Goal: Task Accomplishment & Management: Use online tool/utility

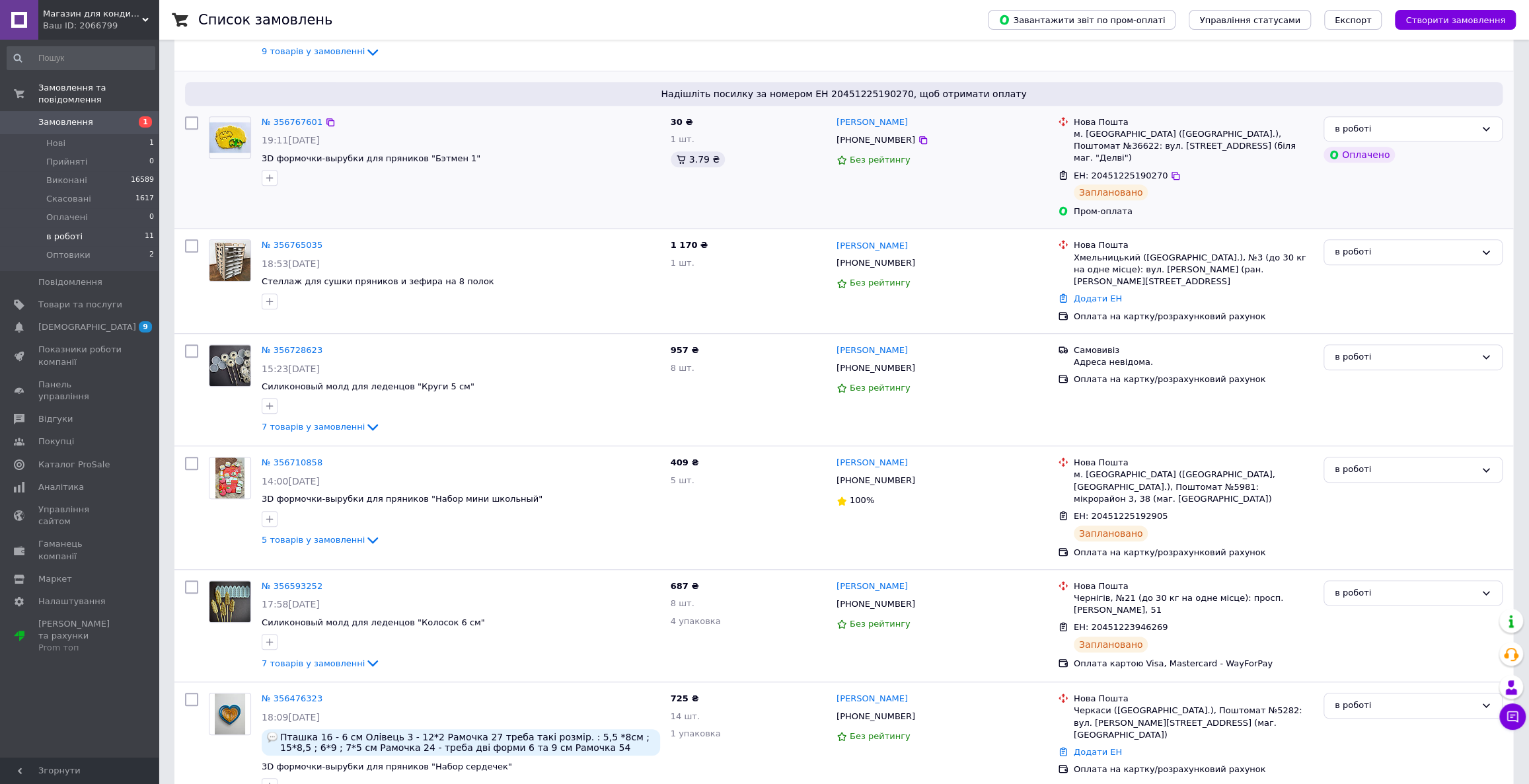
scroll to position [720, 0]
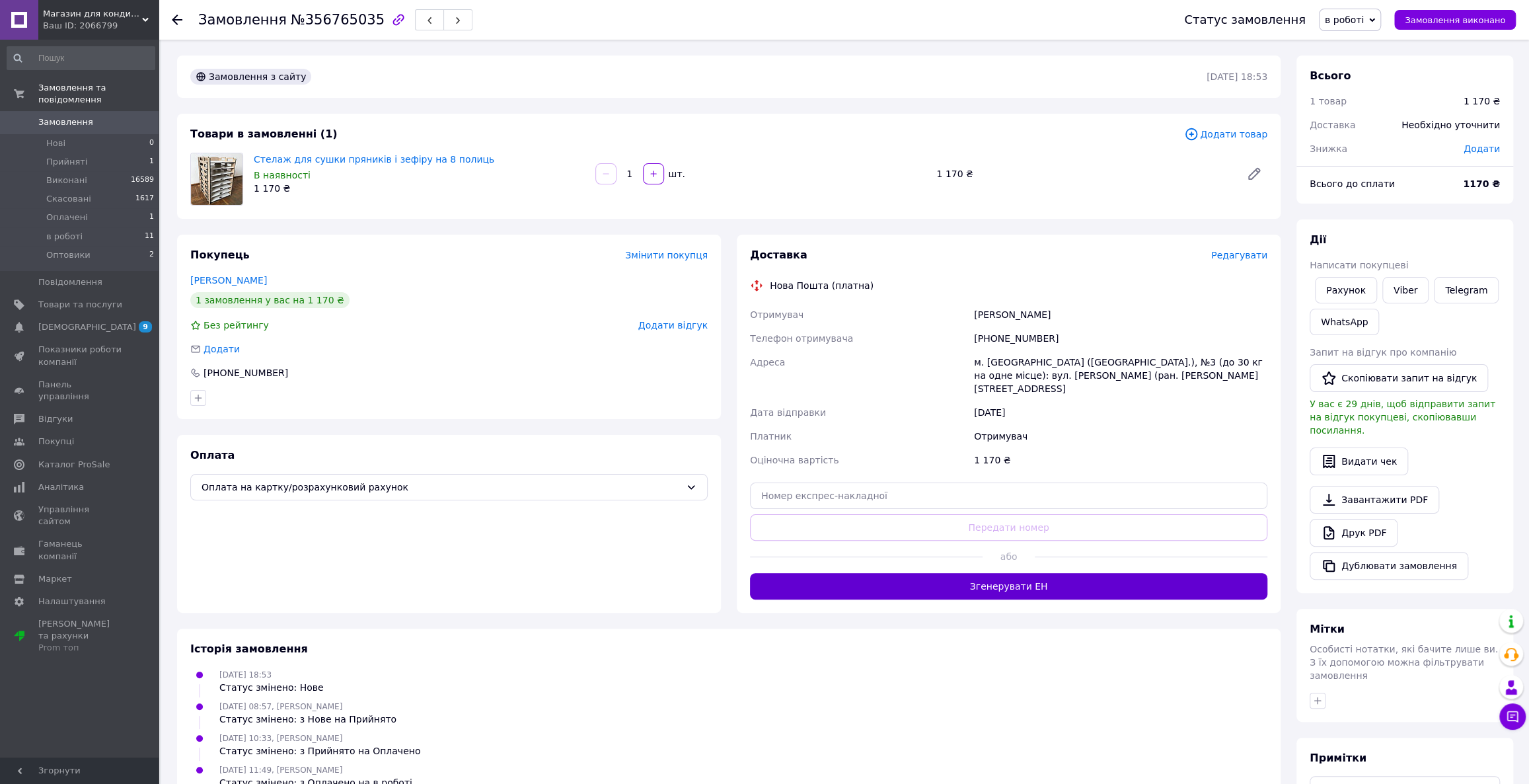
click at [974, 574] on button "Згенерувати ЕН" at bounding box center [1009, 585] width 518 height 27
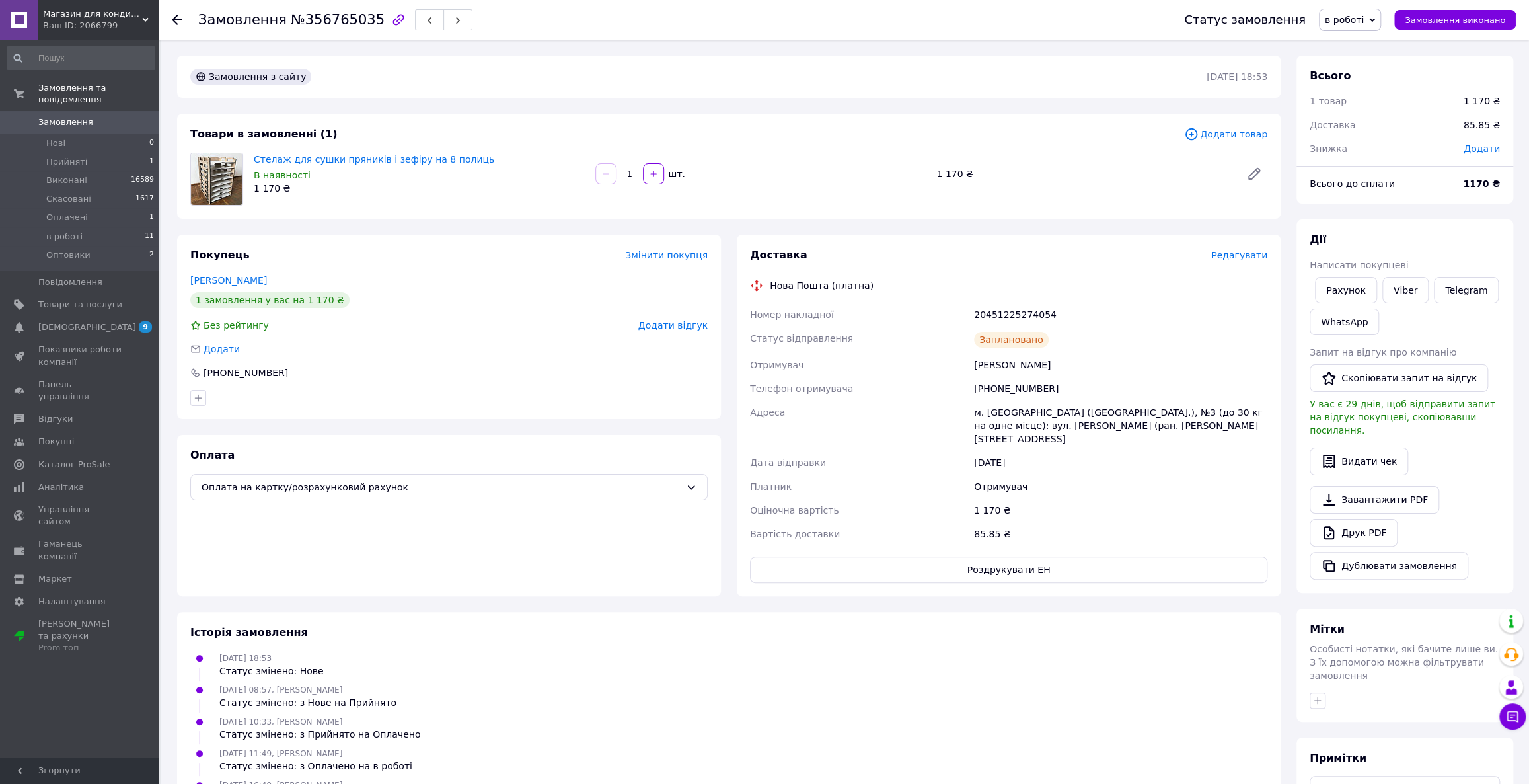
click at [1231, 256] on span "Редагувати" at bounding box center [1239, 256] width 56 height 11
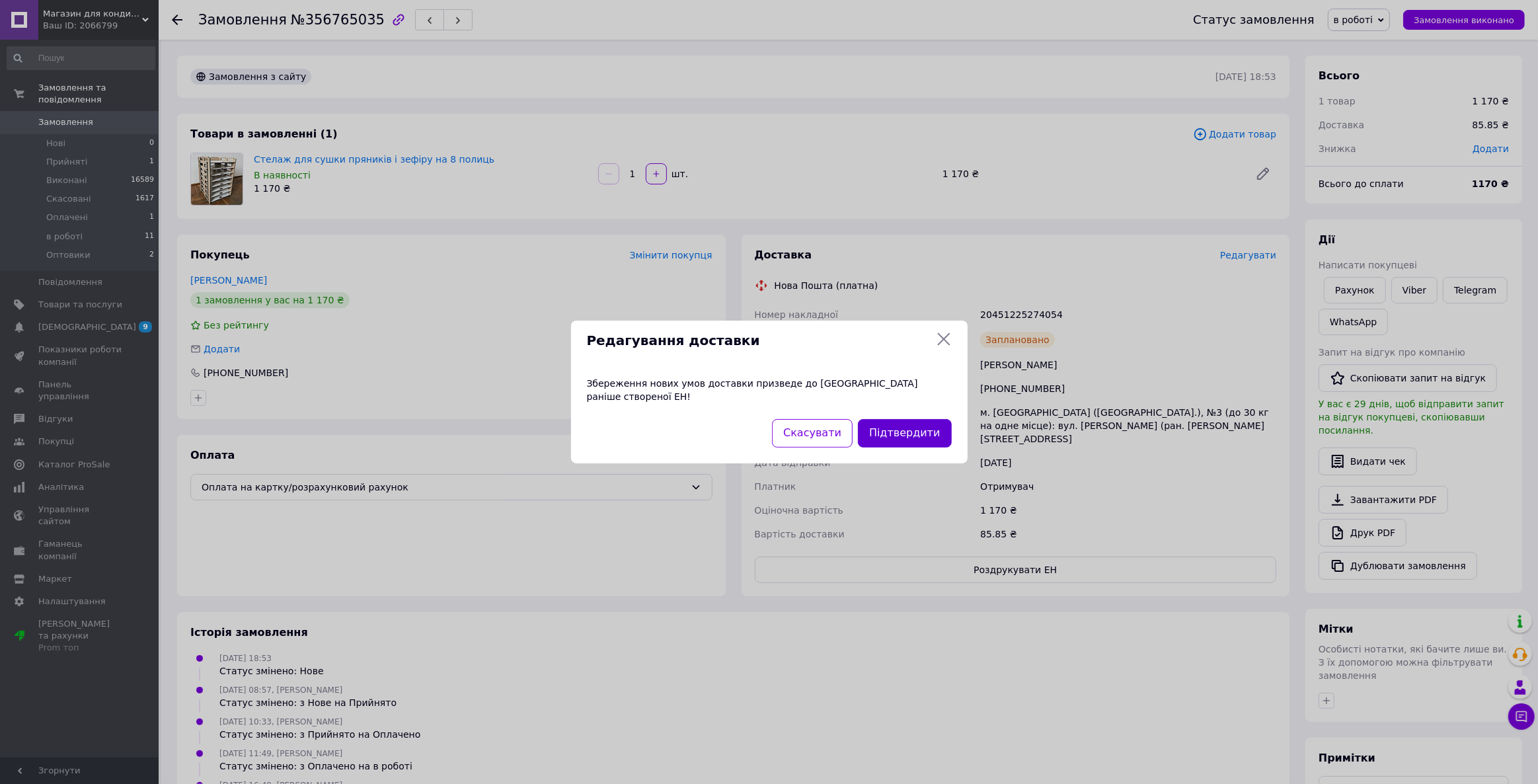
click at [896, 419] on button "Підтвердити" at bounding box center [904, 432] width 93 height 28
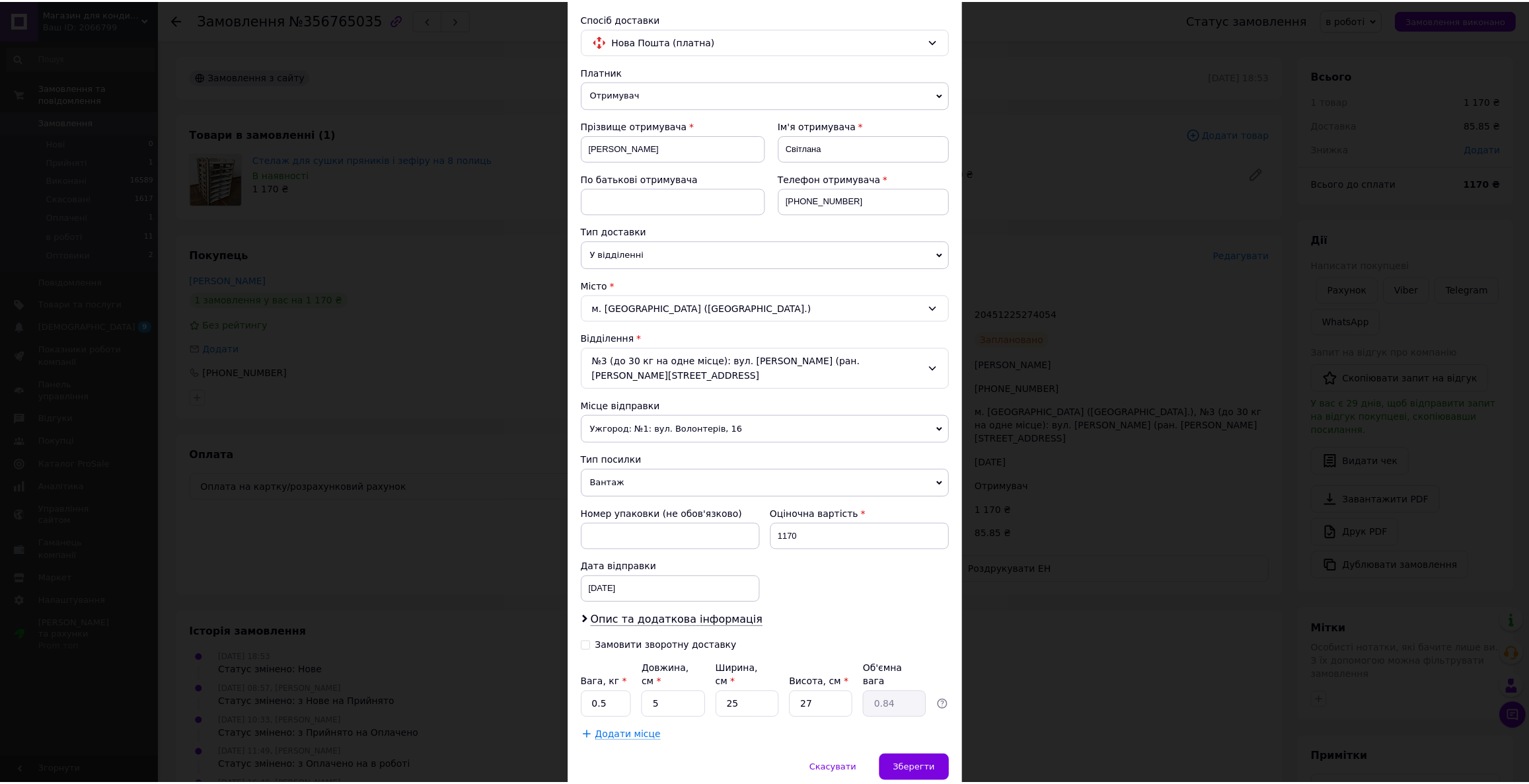
scroll to position [115, 0]
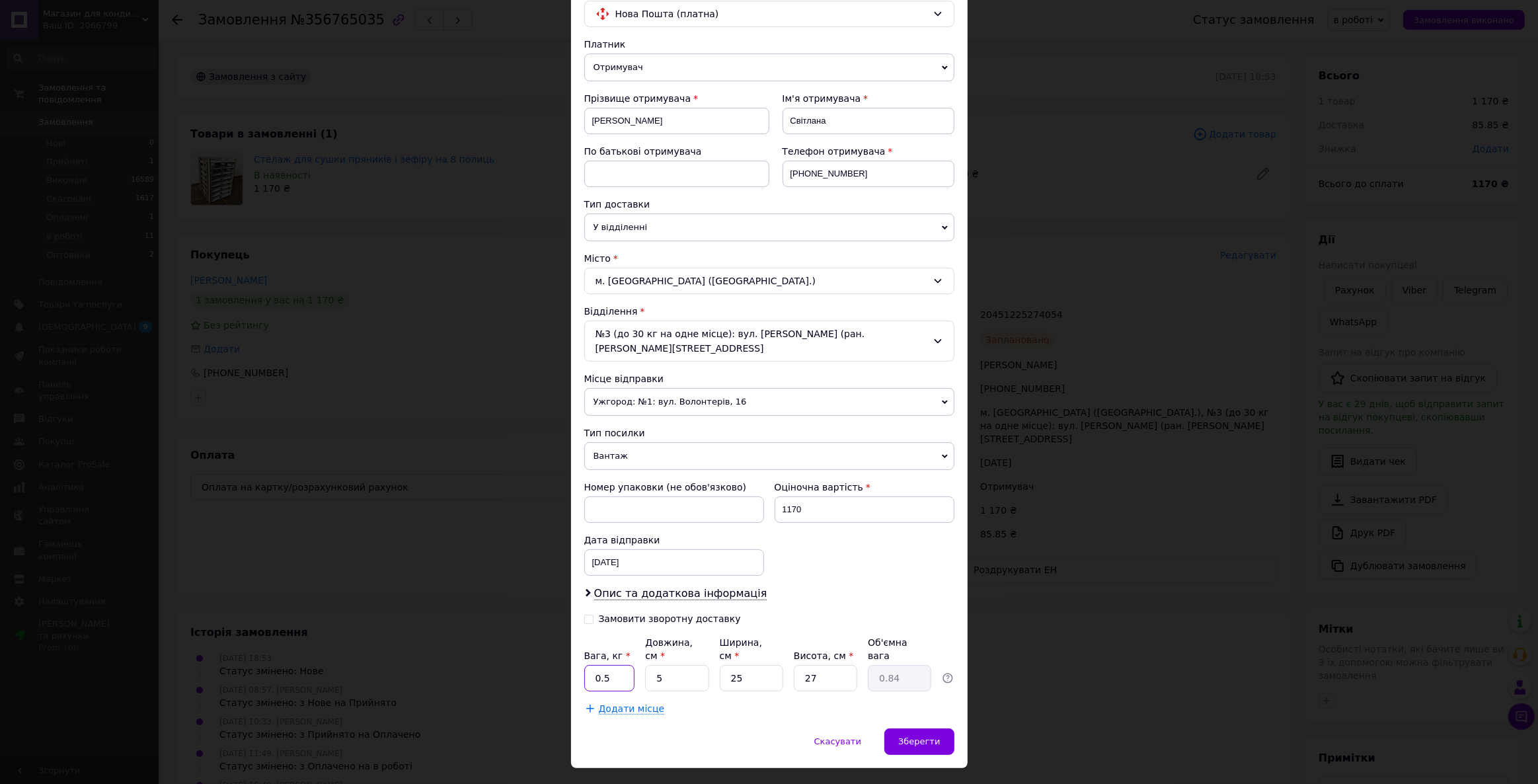
click at [618, 665] on input "0.5" at bounding box center [610, 678] width 51 height 27
type input "5"
type input "4"
type input "0.68"
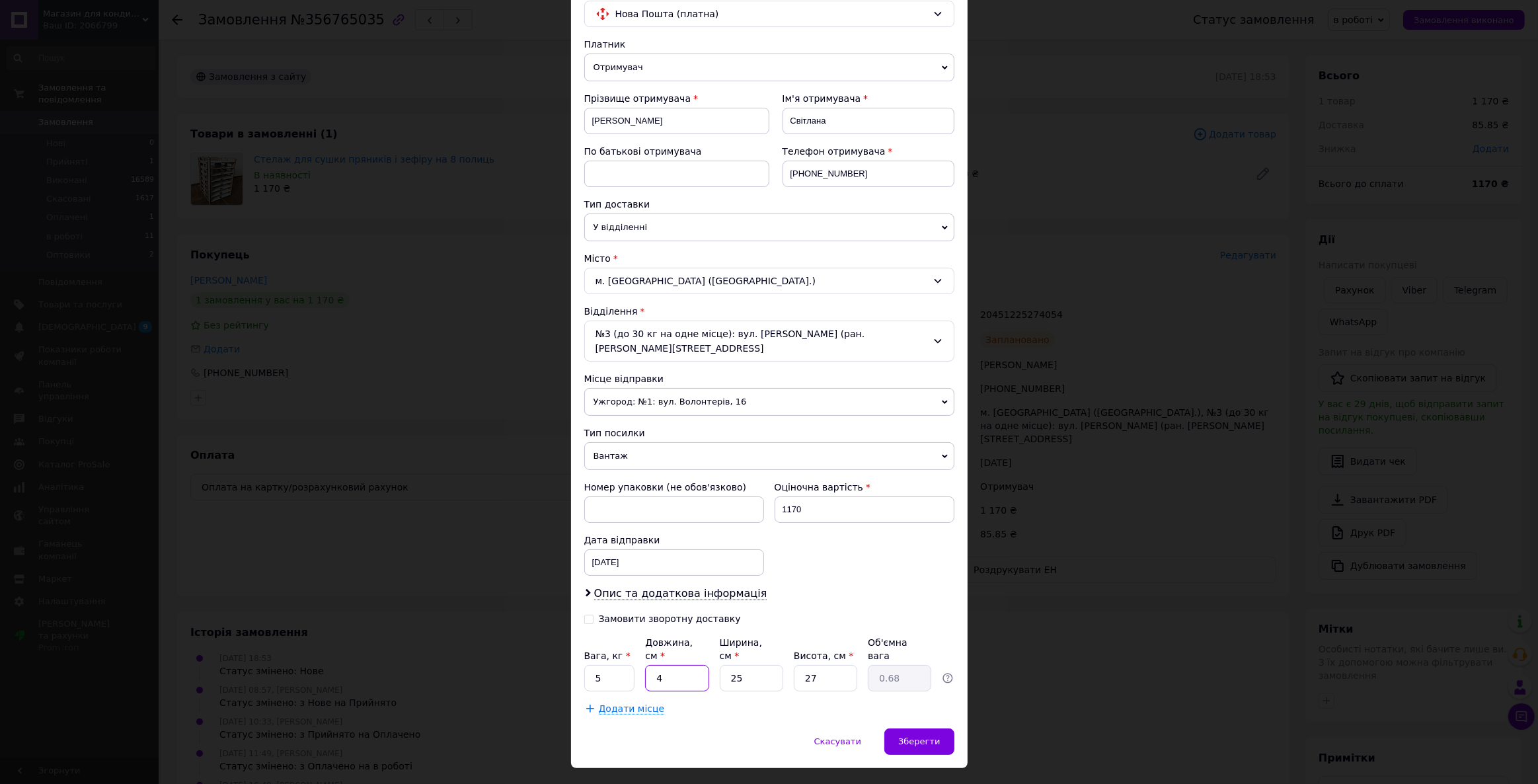
type input "45"
type input "7.59"
type input "45"
type input "4"
type input "1.22"
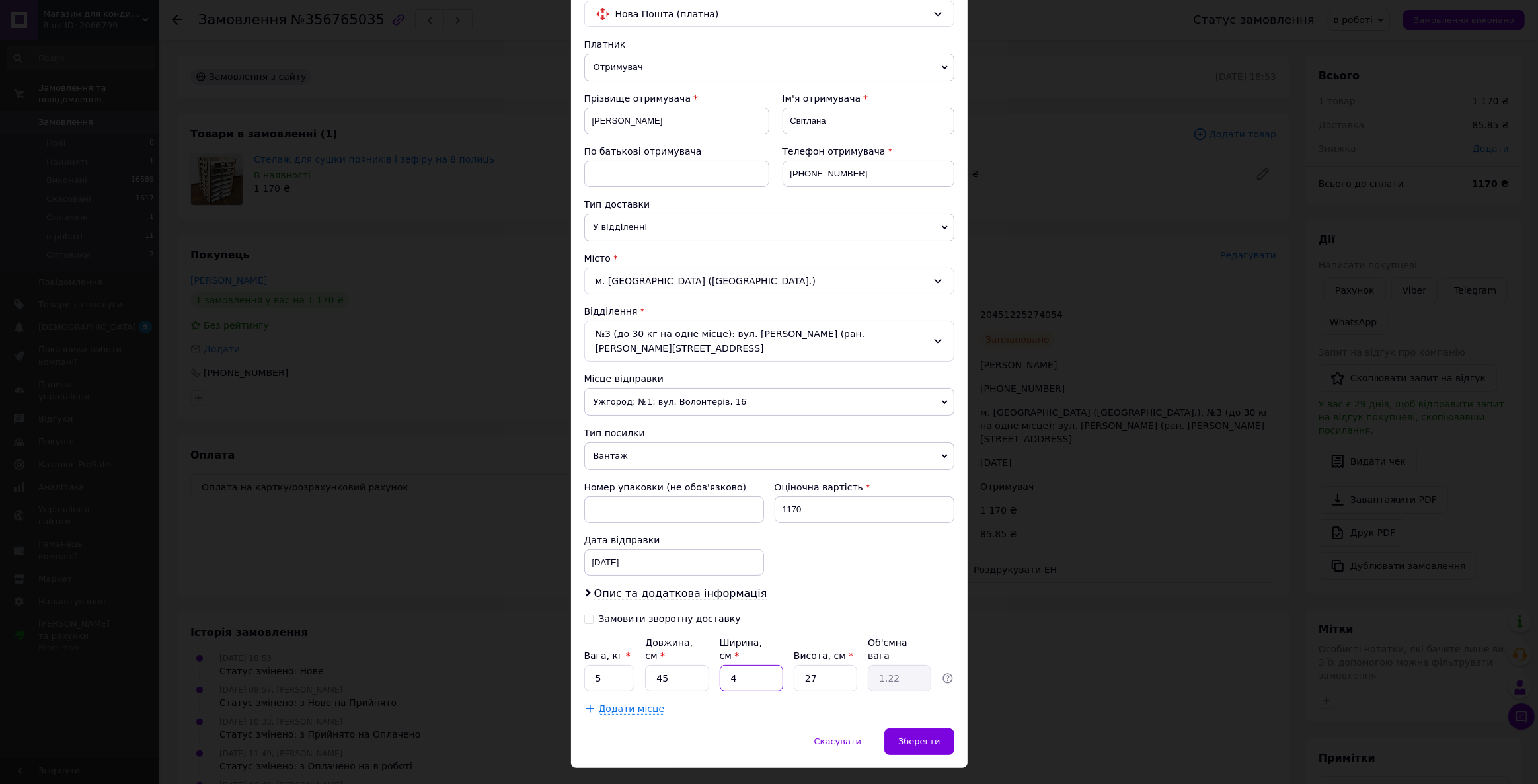
type input "40"
type input "12.15"
type input "40"
type input "1"
type input "0.45"
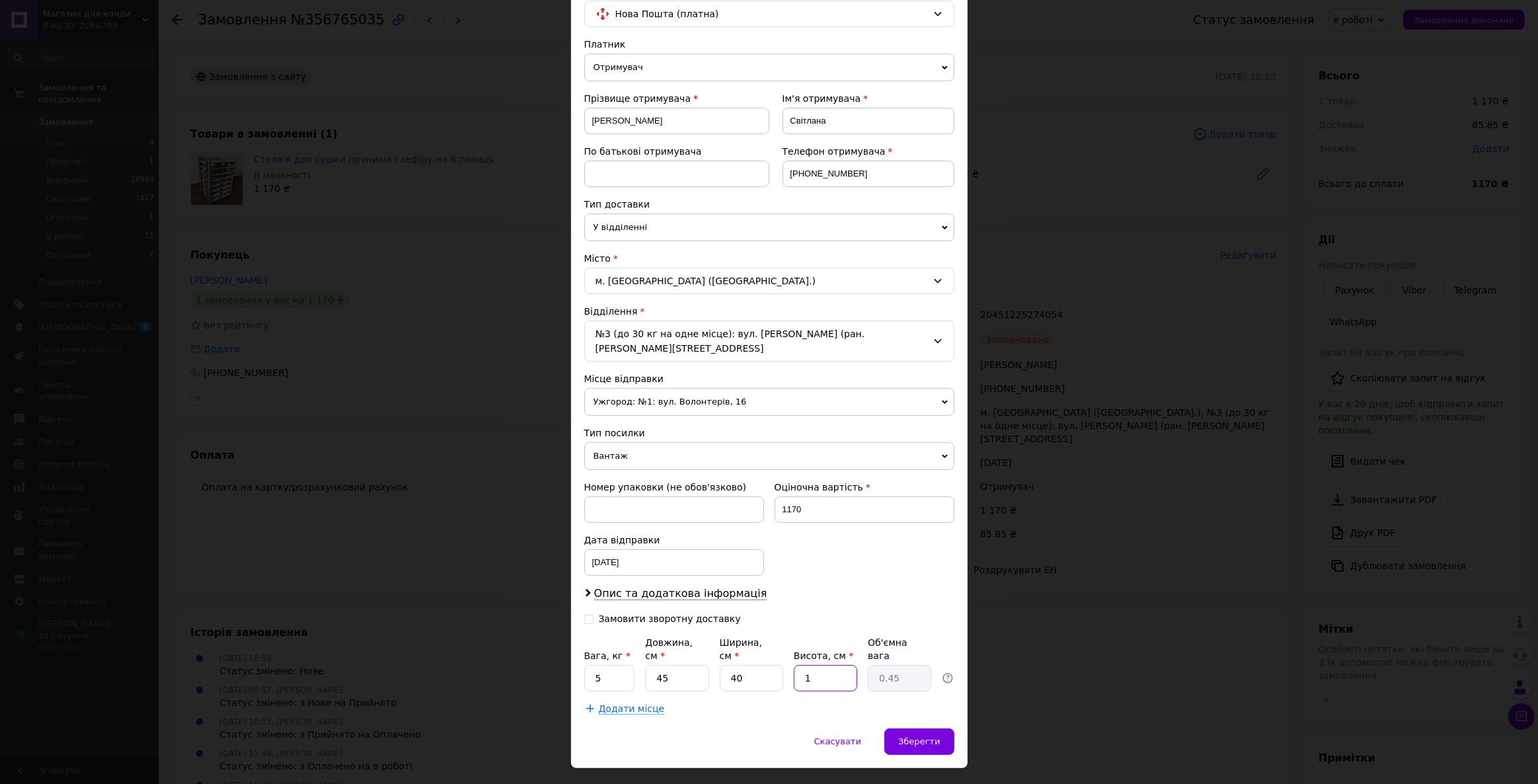
type input "10"
type input "4.5"
type input "10"
click at [922, 736] on span "Зберегти" at bounding box center [918, 741] width 41 height 10
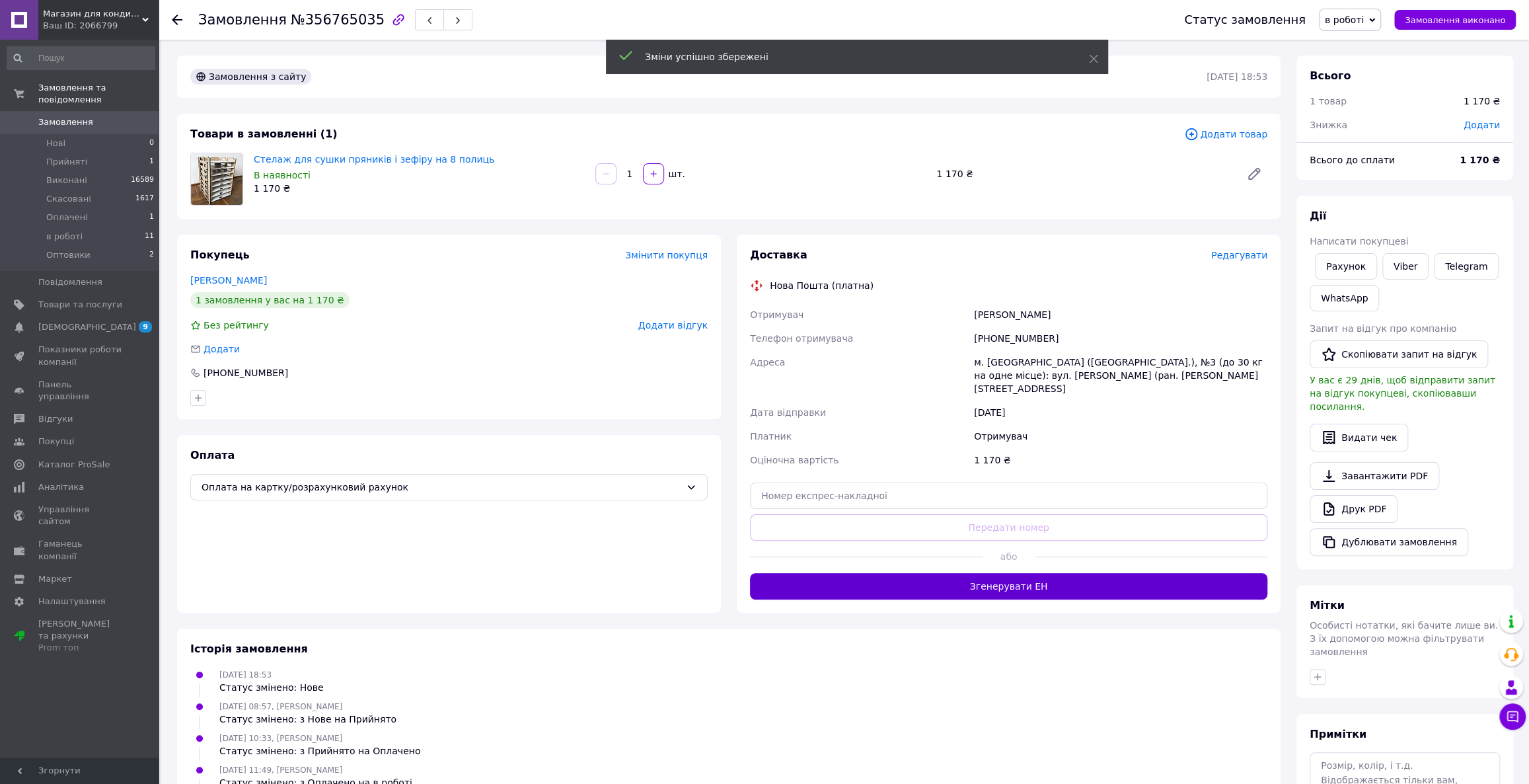
click at [1032, 581] on button "Згенерувати ЕН" at bounding box center [1009, 585] width 518 height 27
